Goal: Task Accomplishment & Management: Complete application form

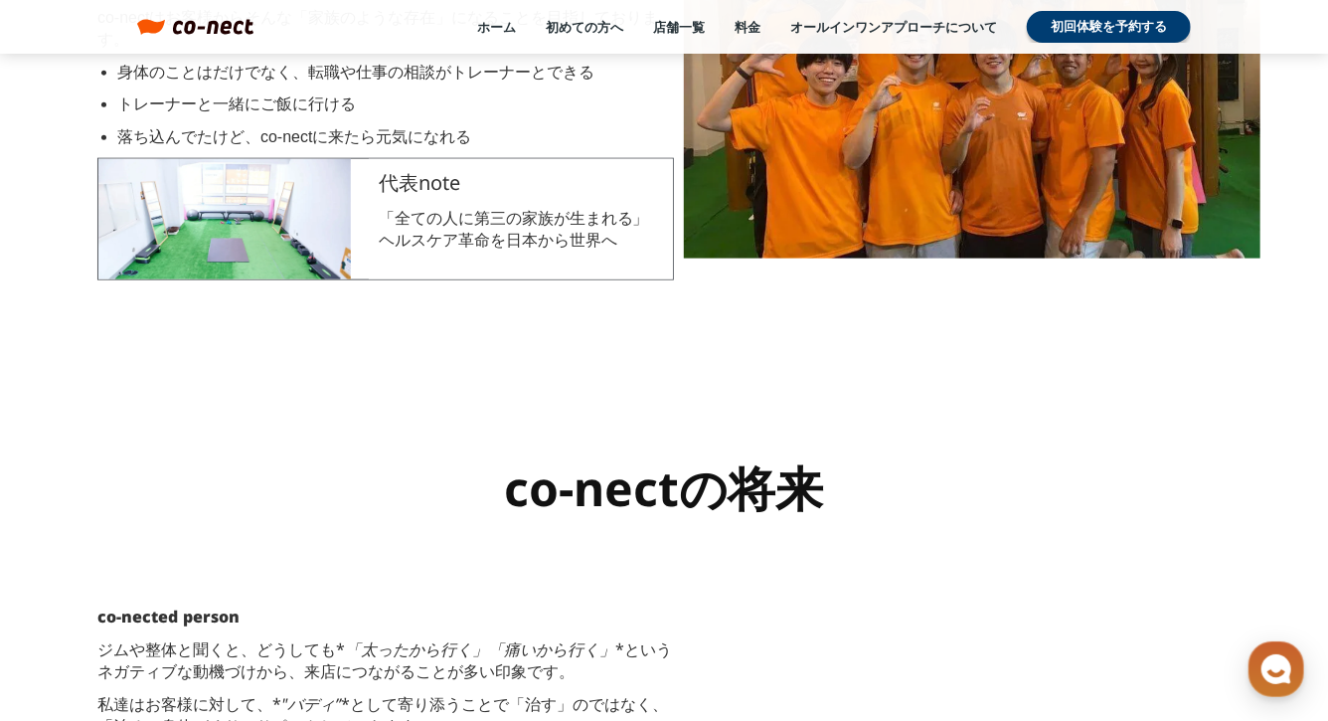
scroll to position [867, 0]
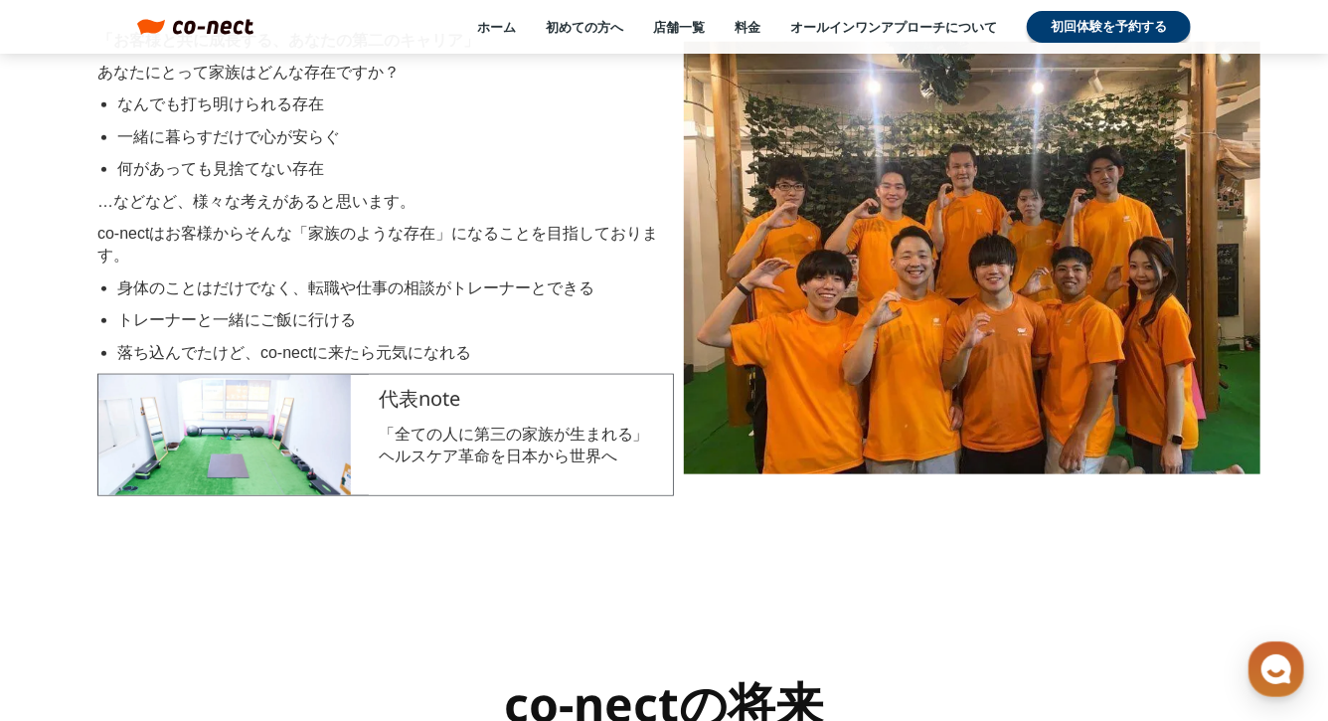
click at [541, 399] on div "代表note 「全ての人に第三の家族が生まれる」ヘルスケア革命を日本から世界へ" at bounding box center [521, 435] width 304 height 120
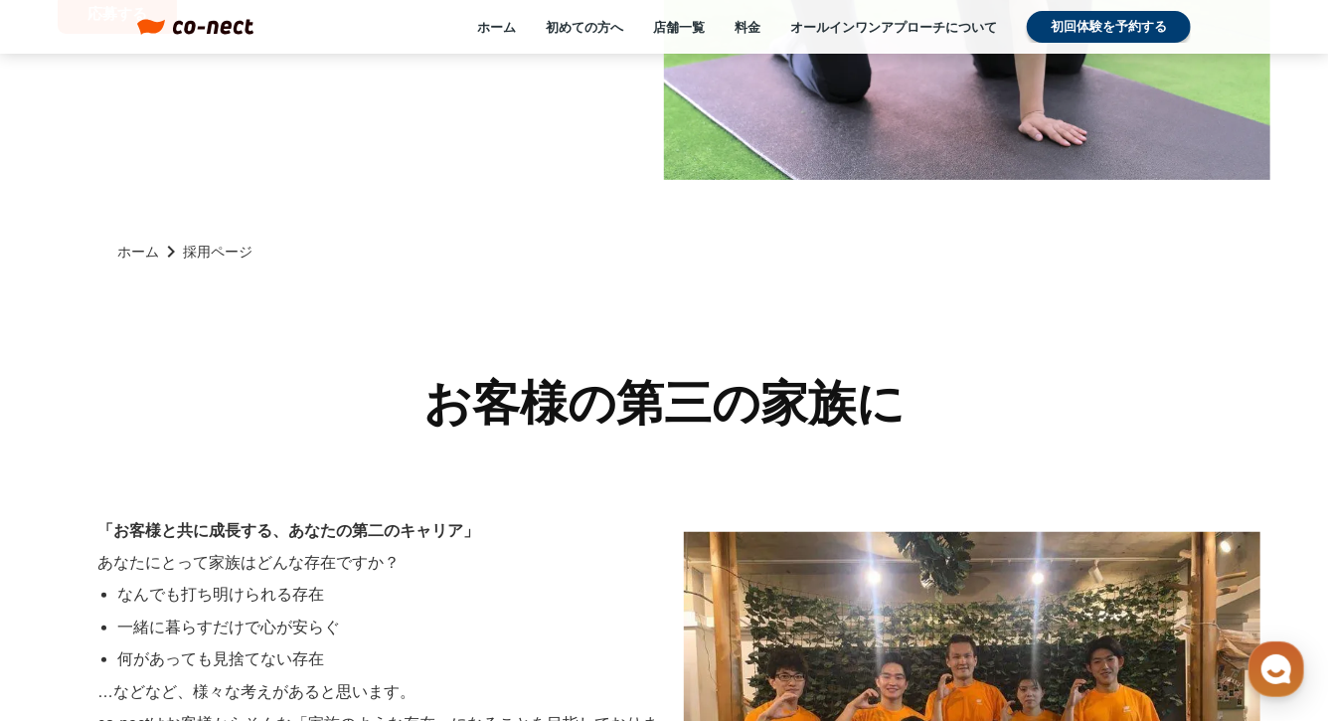
scroll to position [0, 0]
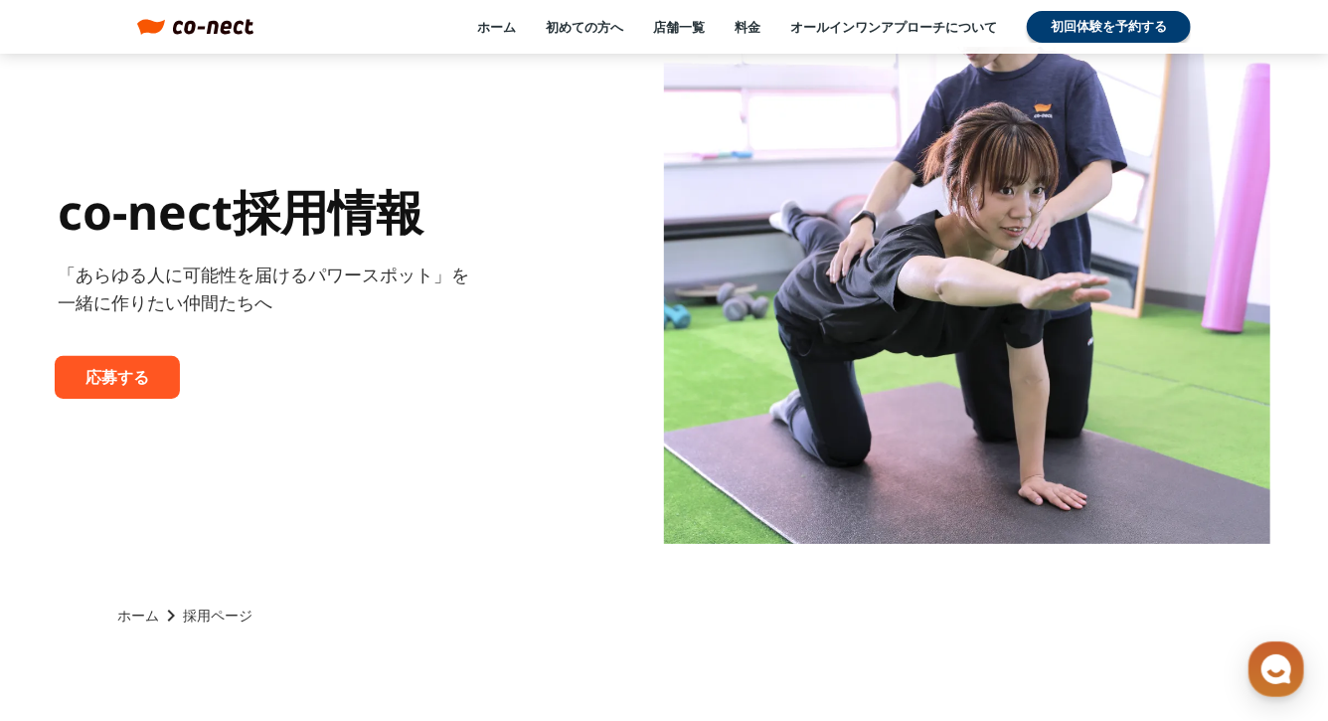
click at [112, 379] on p "応募する" at bounding box center [117, 378] width 63 height 22
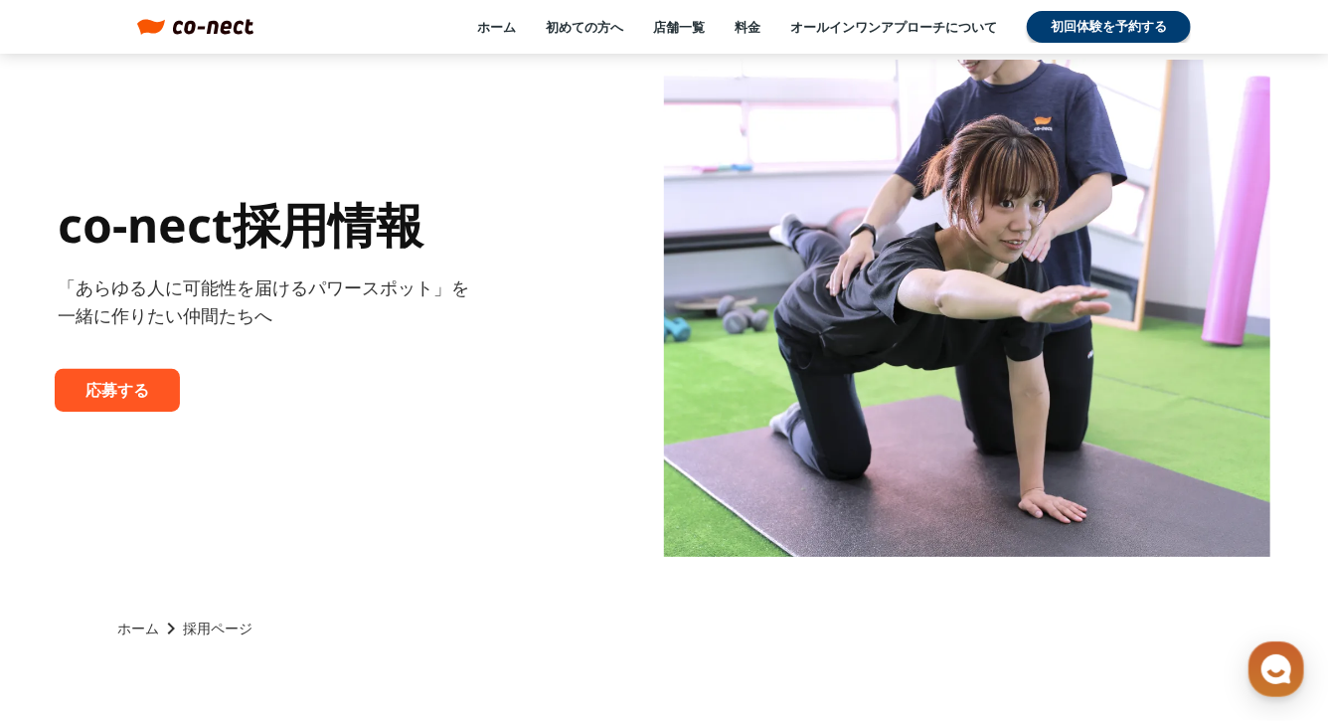
click at [112, 375] on div "応募する" at bounding box center [117, 390] width 125 height 43
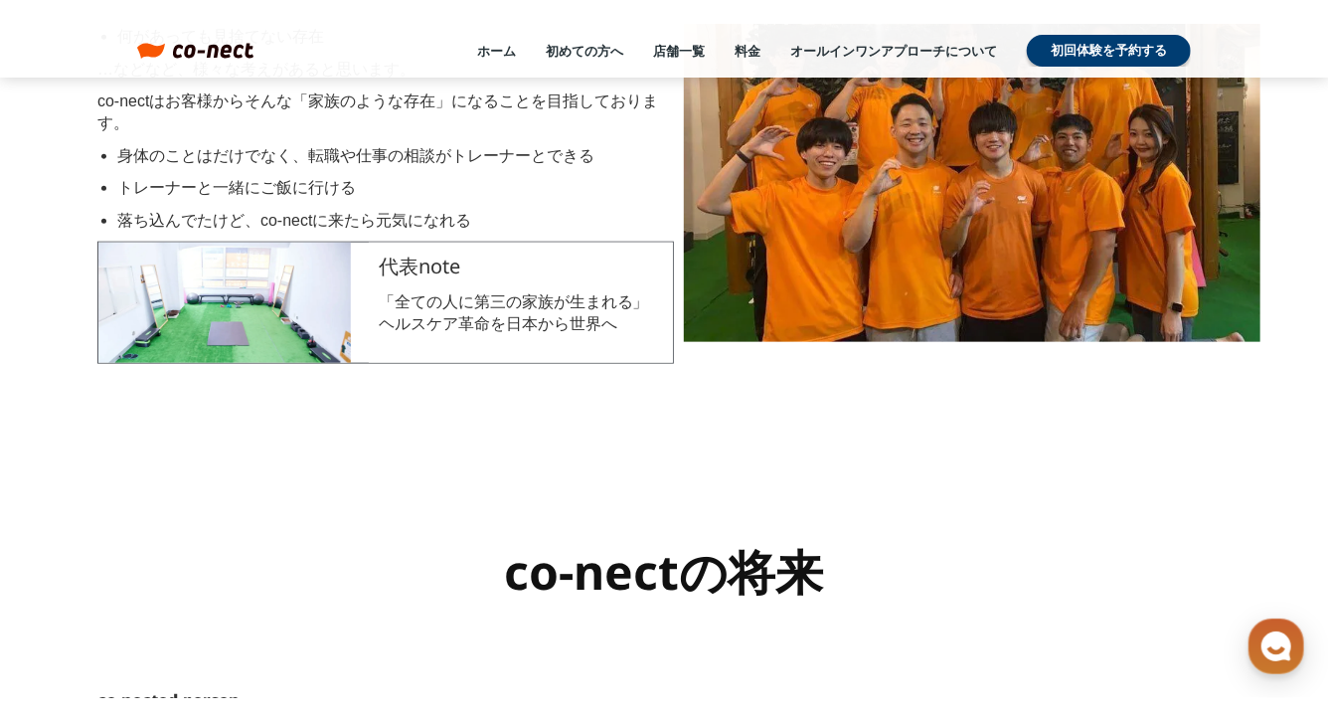
scroll to position [957, 0]
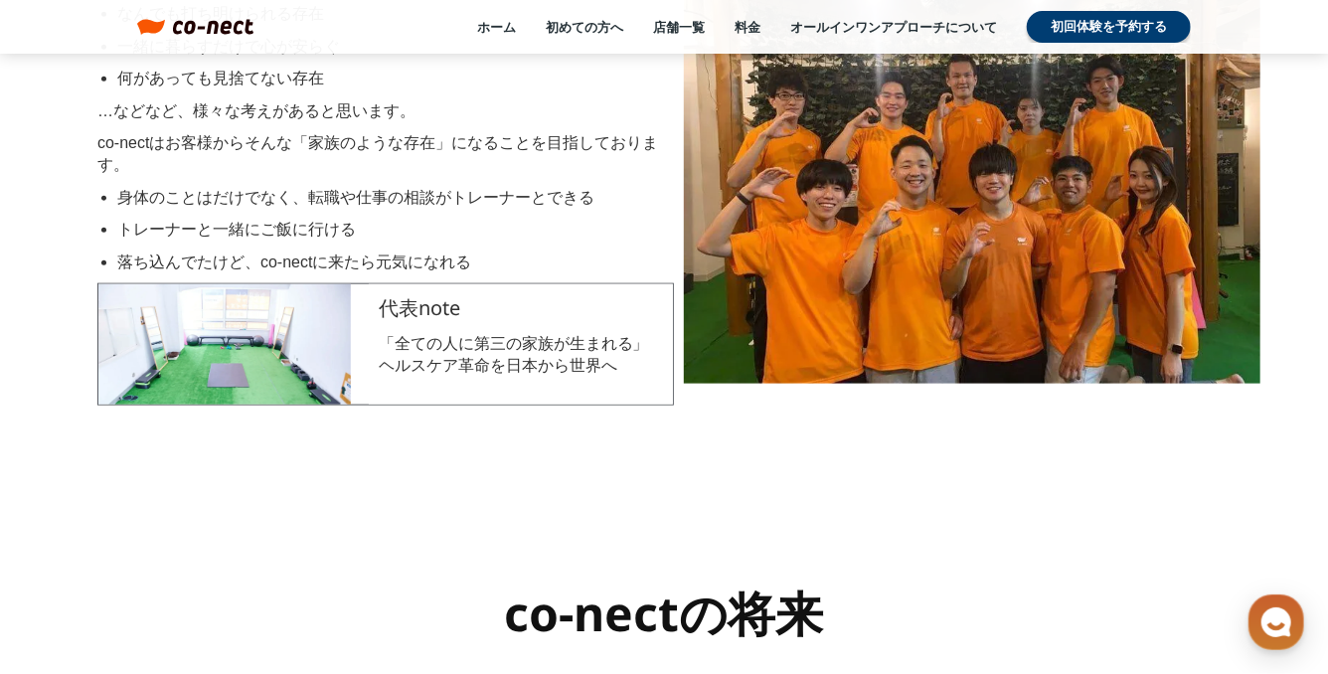
click at [277, 355] on img at bounding box center [224, 344] width 252 height 120
